Goal: Information Seeking & Learning: Learn about a topic

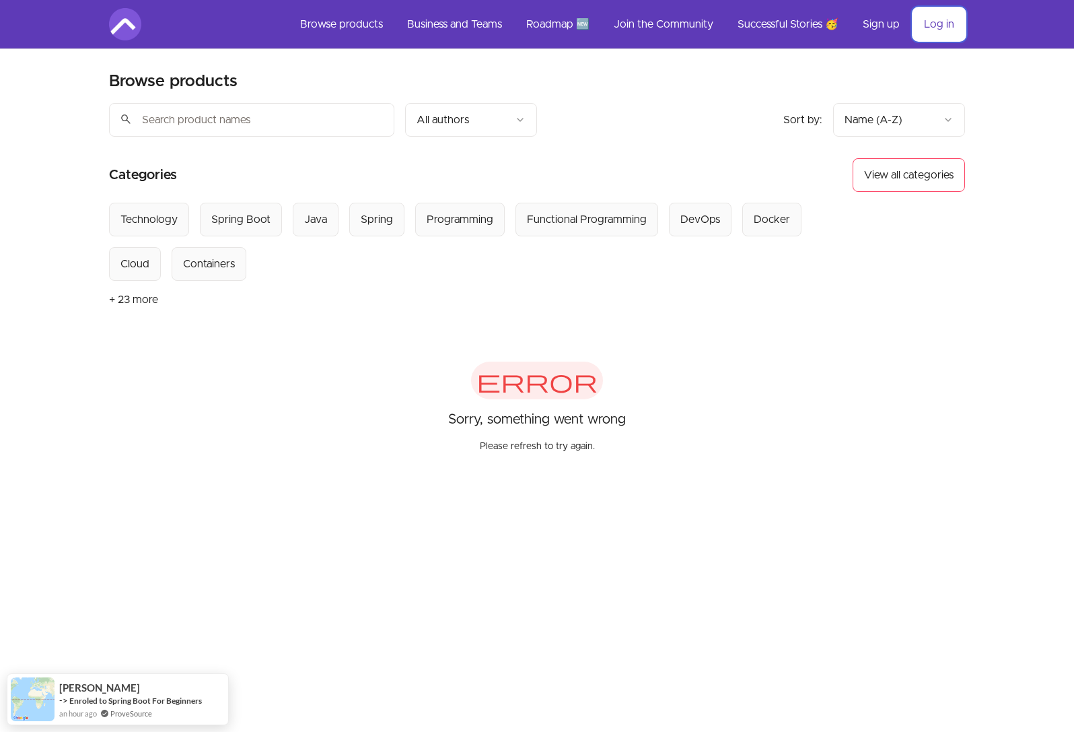
click at [934, 24] on link "Log in" at bounding box center [940, 24] width 52 height 32
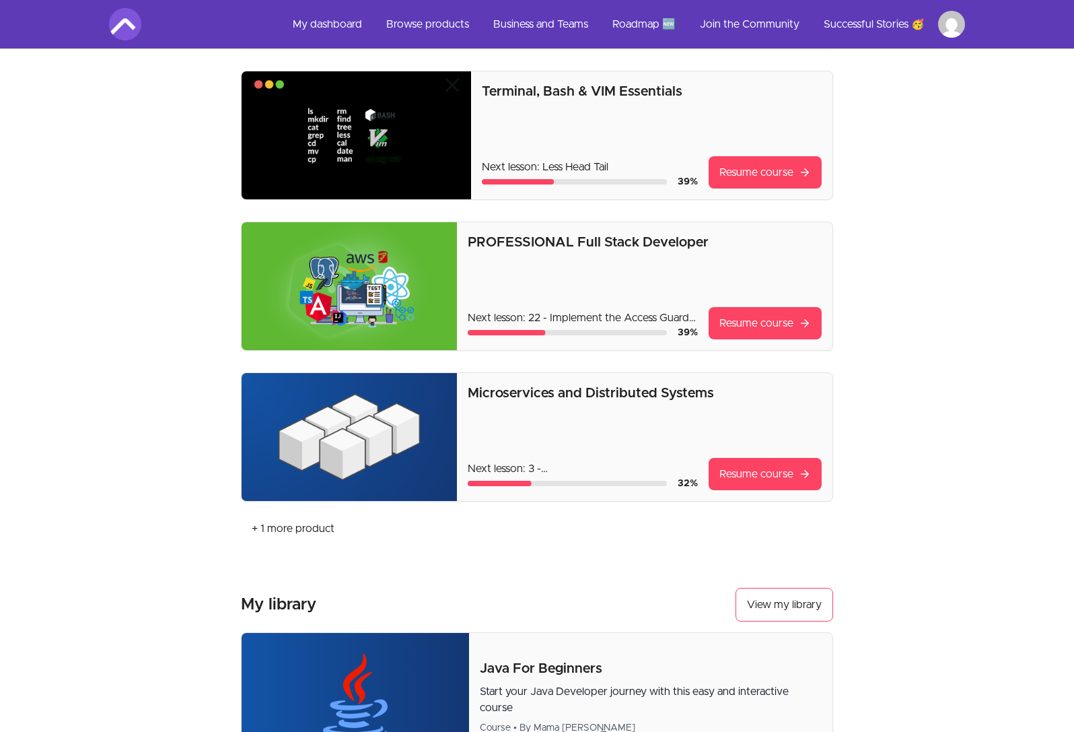
scroll to position [242, 0]
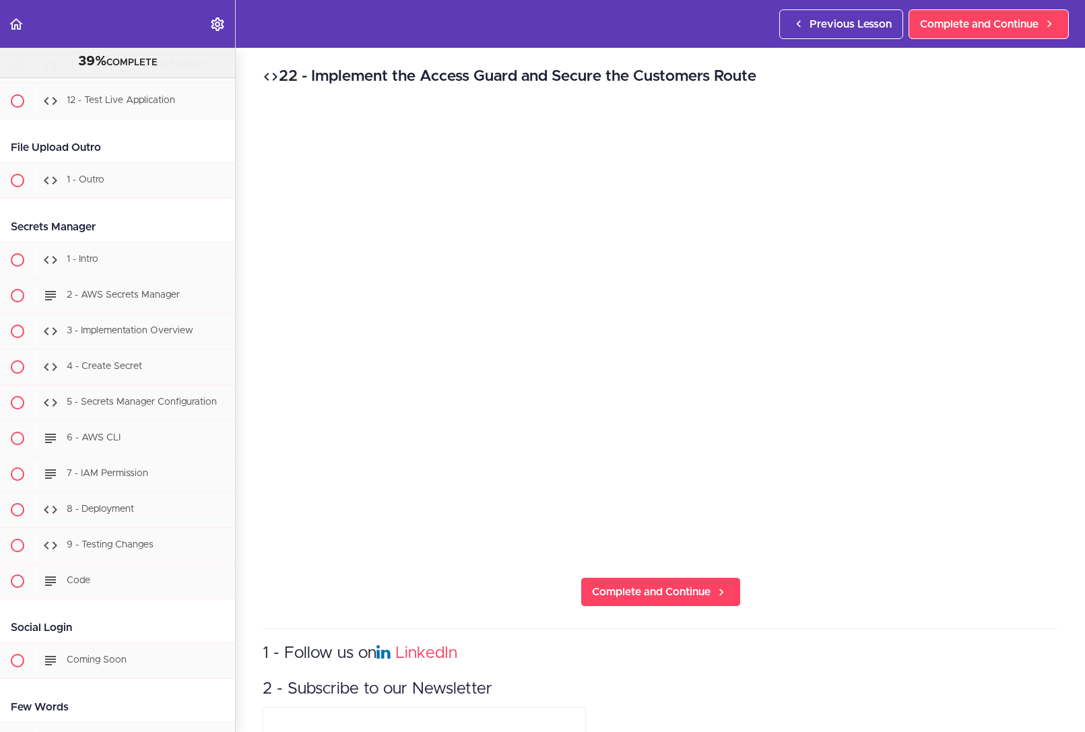
scroll to position [33469, 0]
